Goal: Complete application form

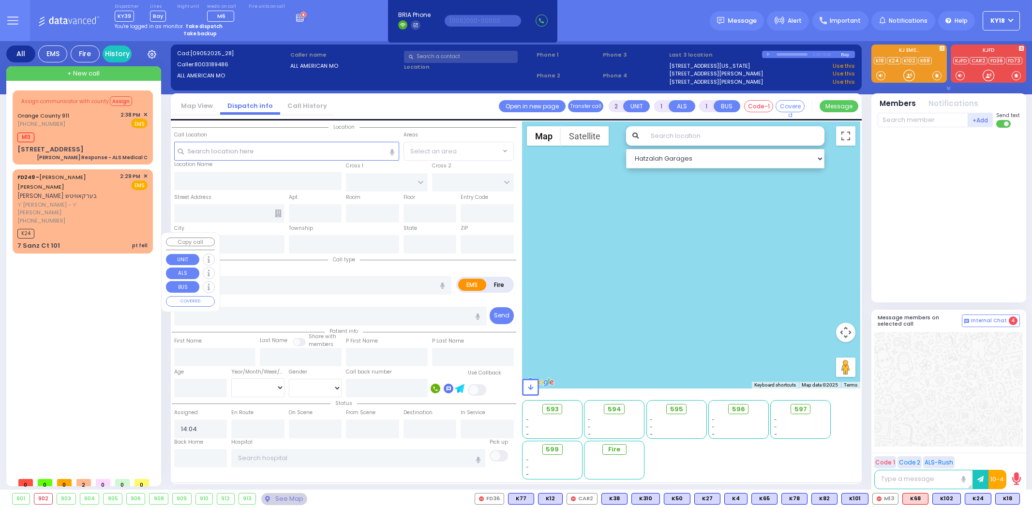
select select
click at [86, 241] on div "7 Sanz Ct 101 pt fell" at bounding box center [82, 246] width 130 height 10
select select
type input "pt fell"
radio input "true"
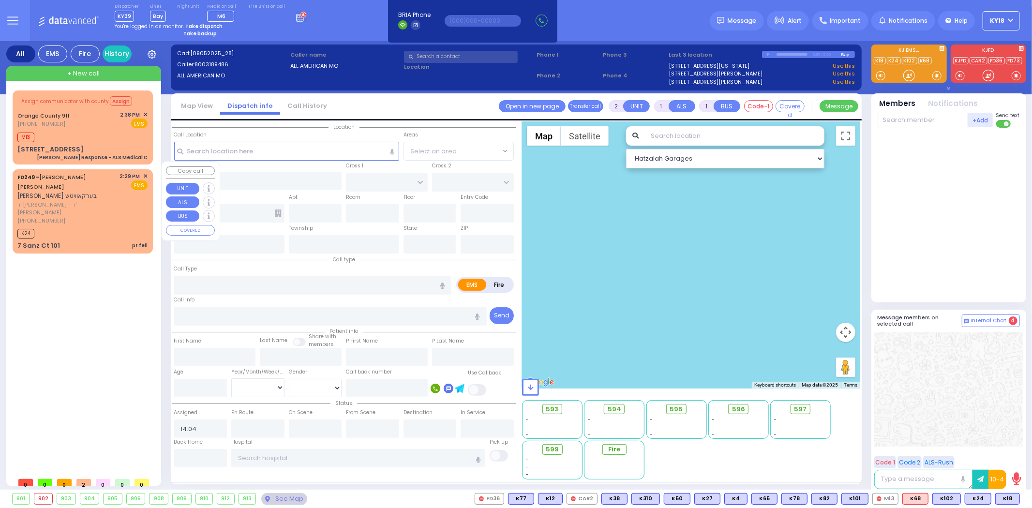
type input "[PERSON_NAME]"
type input "BERKOWITZ"
select select
type input "14:29"
type input "14:31"
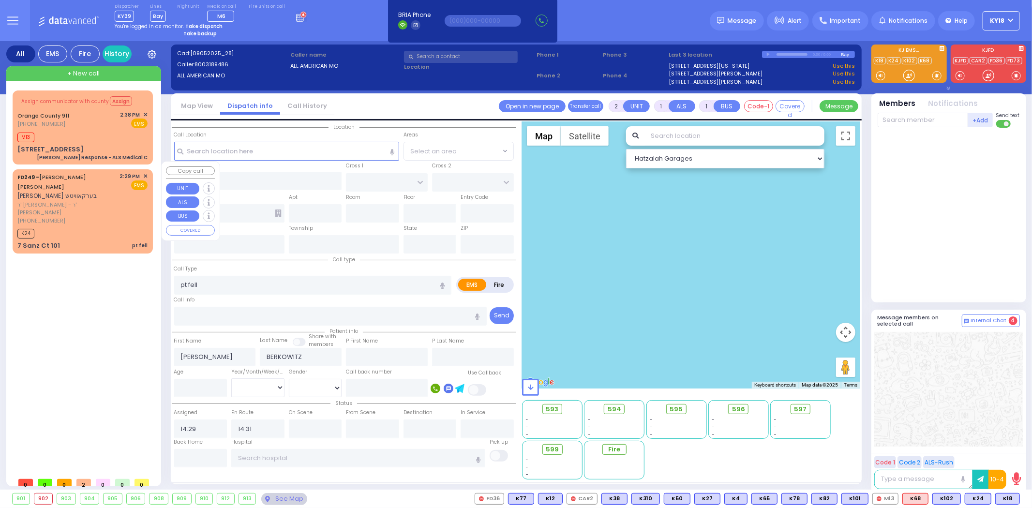
select select "Hatzalah Garages"
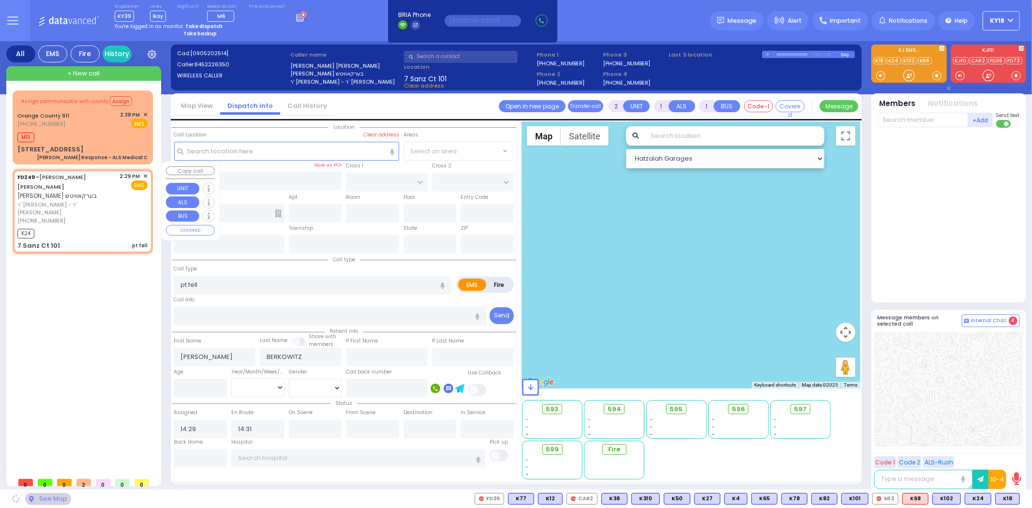
type input "FOREST RD"
type input "7 Sanz Ct"
type input "101"
type input "[PERSON_NAME]"
type input "[US_STATE]"
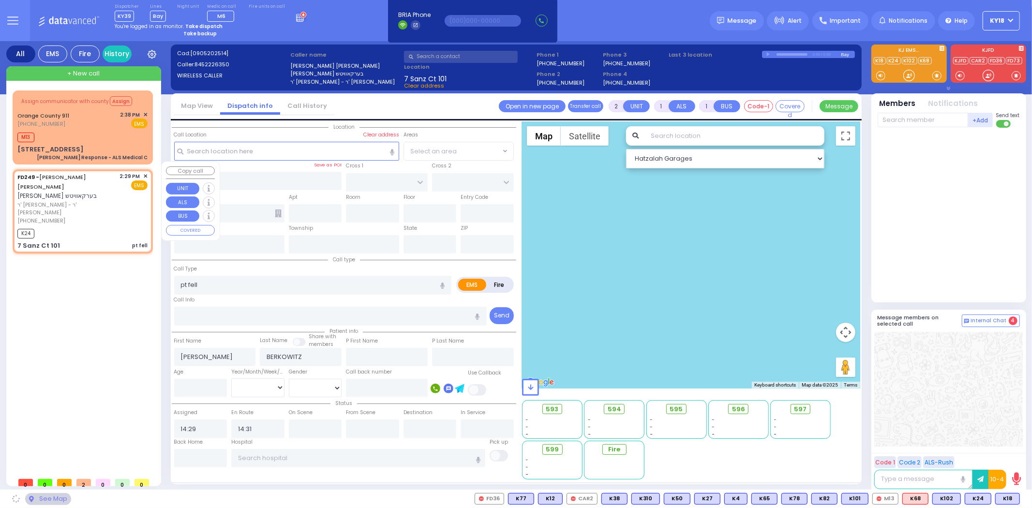
type input "10950"
select select "MONROE"
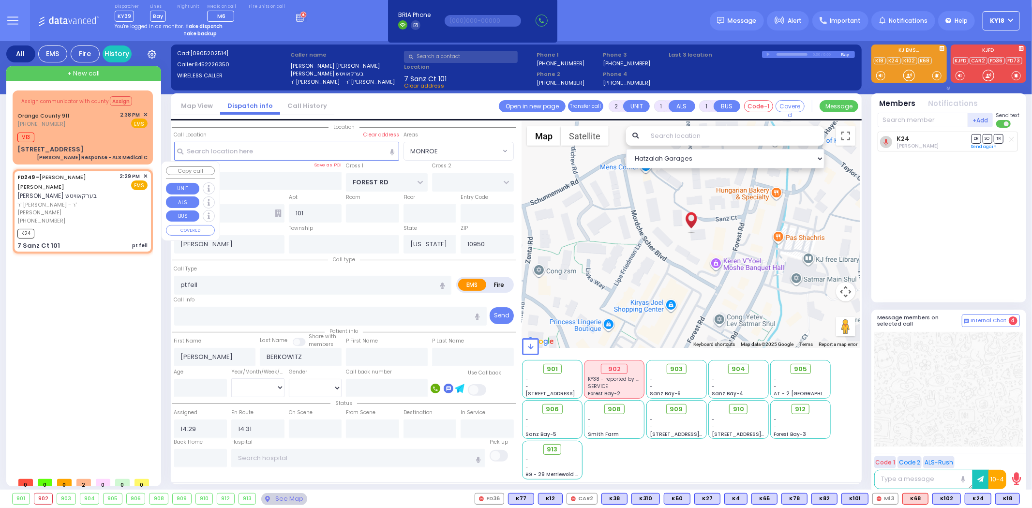
click at [146, 172] on span "✕" at bounding box center [145, 176] width 4 height 8
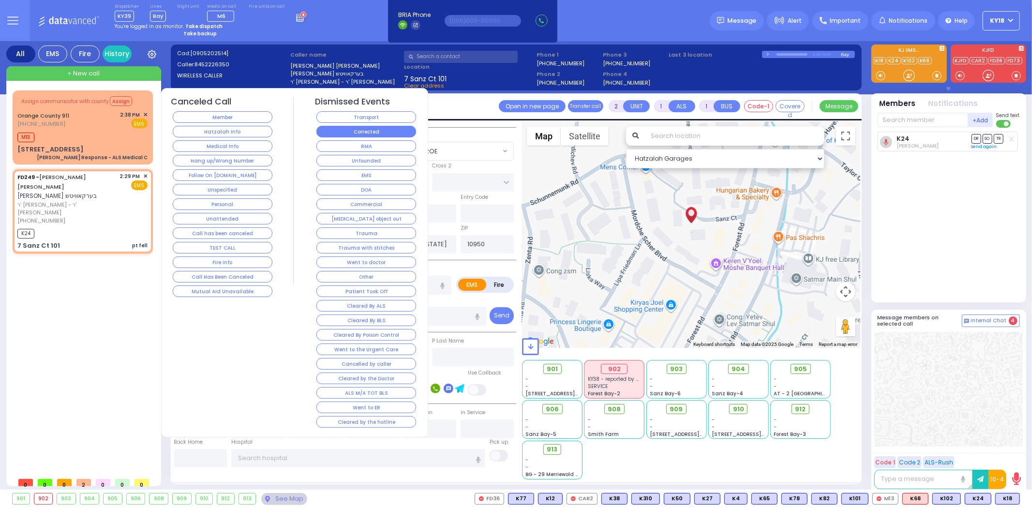
click at [327, 128] on button "Corrected" at bounding box center [366, 132] width 100 height 12
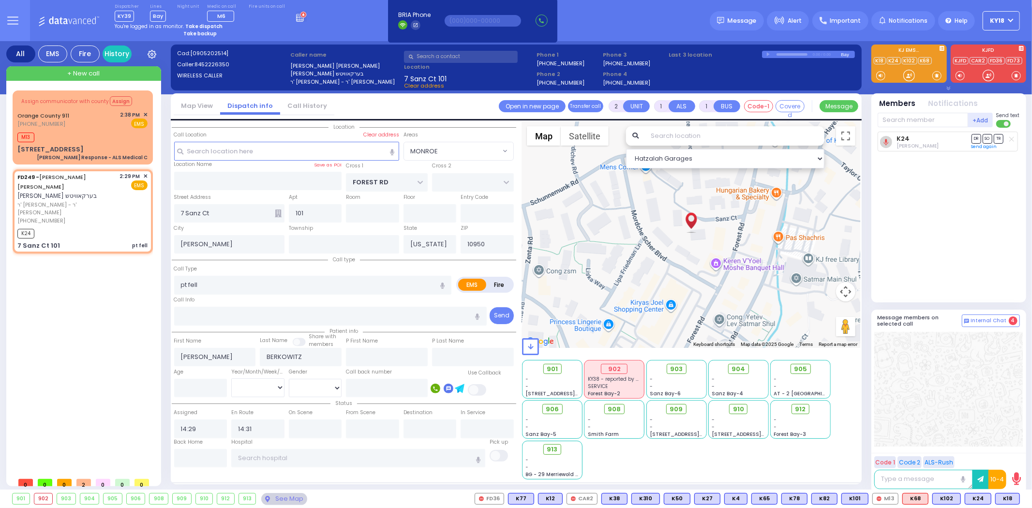
select select
radio input "true"
select select
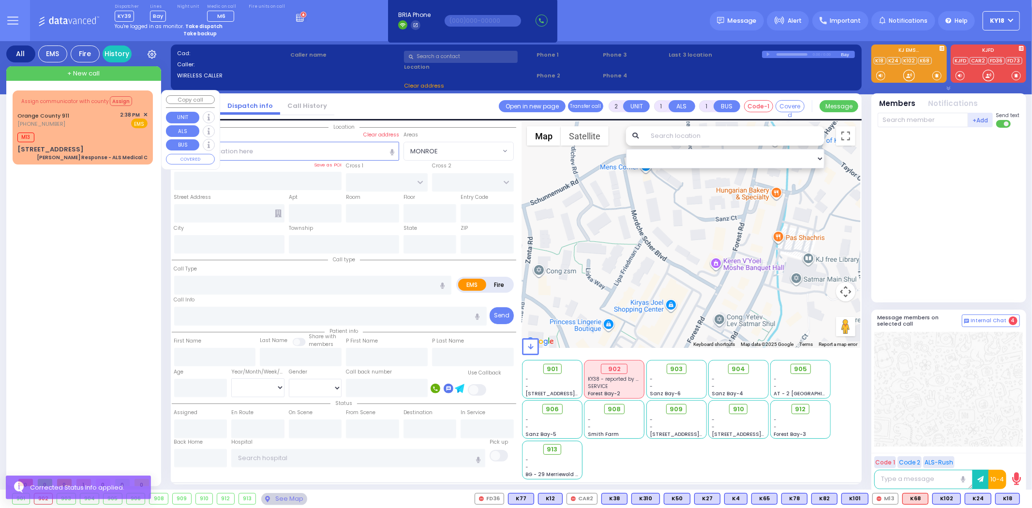
click at [127, 136] on div "M13" at bounding box center [82, 136] width 130 height 12
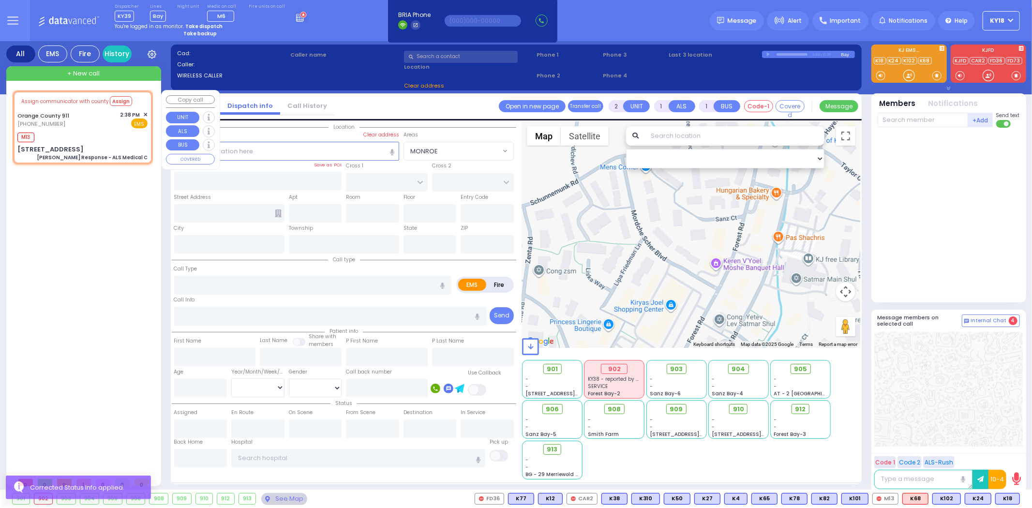
type input "6"
select select
type input "[PERSON_NAME] Response - ALS Medical C"
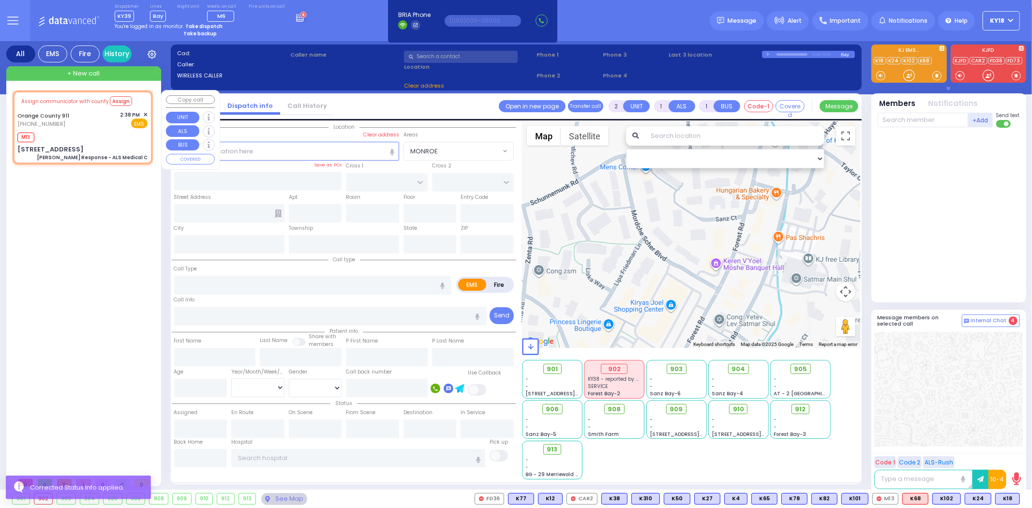
radio input "true"
type input "Nature: : Charlie Response - ALS Medical C Address: : [STREET_ADDRESS][GEOGRAPH…"
select select
type input "14:39"
select select "Hatzalah Garages"
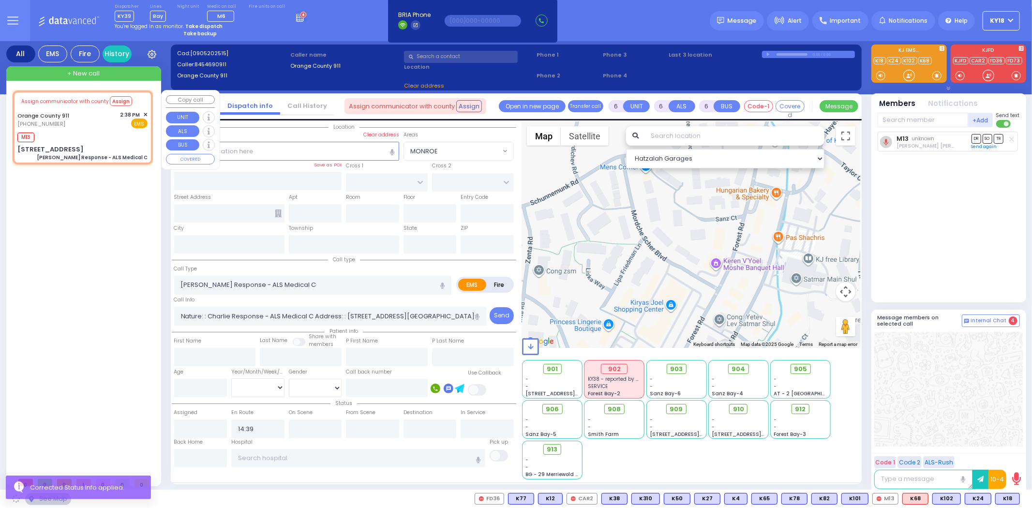
type input "[STREET_ADDRESS]"
type input "Monroe"
type input "[US_STATE]"
type input "10950"
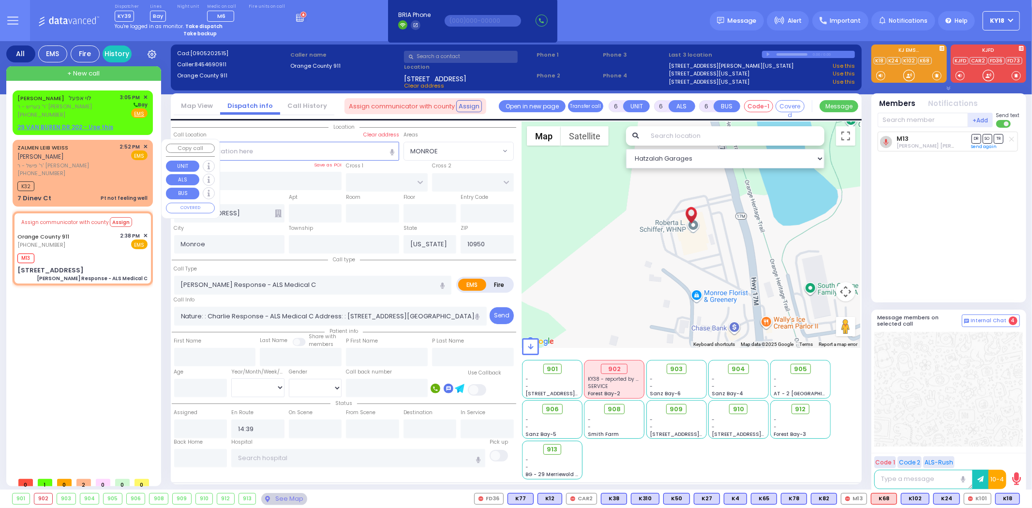
select select
radio input "true"
type input "Unknown"
select select "Year"
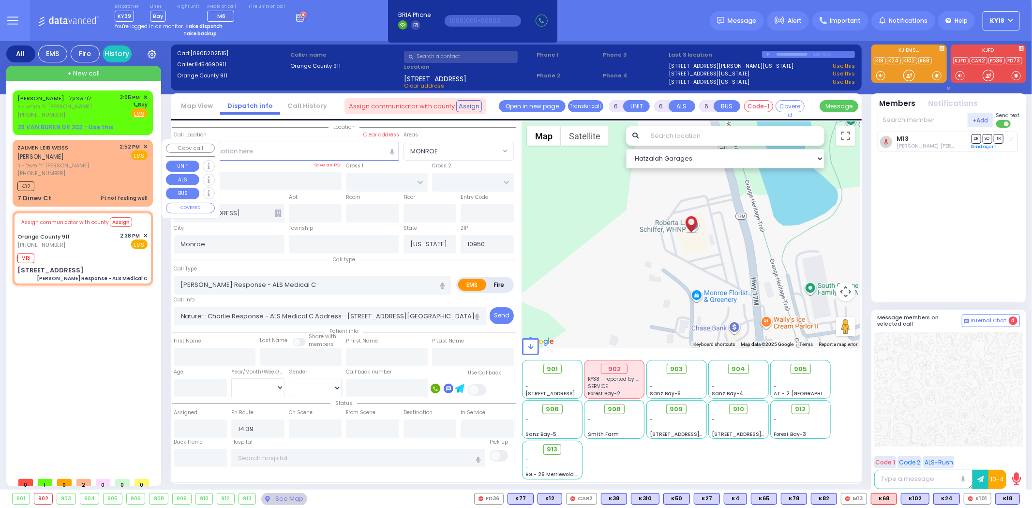
type input "14:40"
select select "Hatzalah Garages"
select select
radio input "true"
select select "Year"
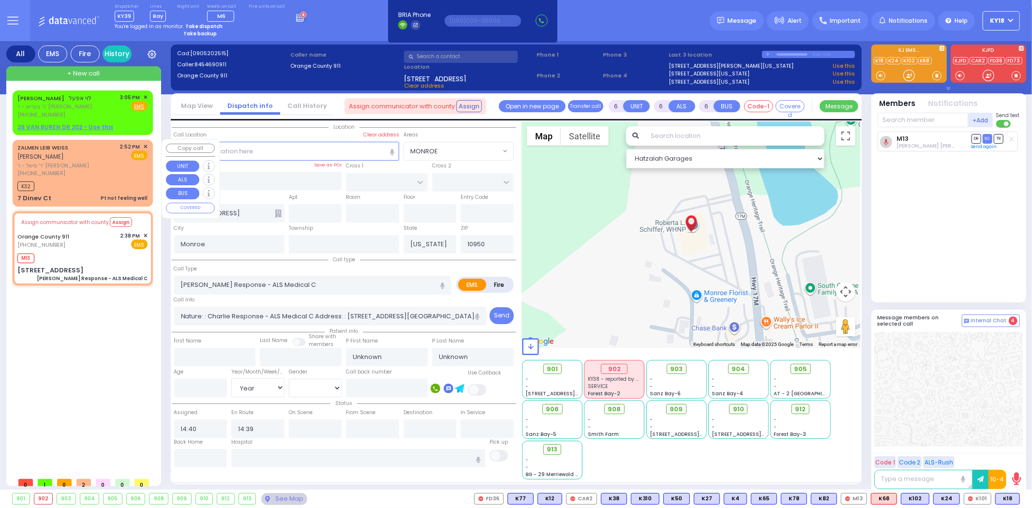
select select "Hatzalah Garages"
